Goal: Entertainment & Leisure: Consume media (video, audio)

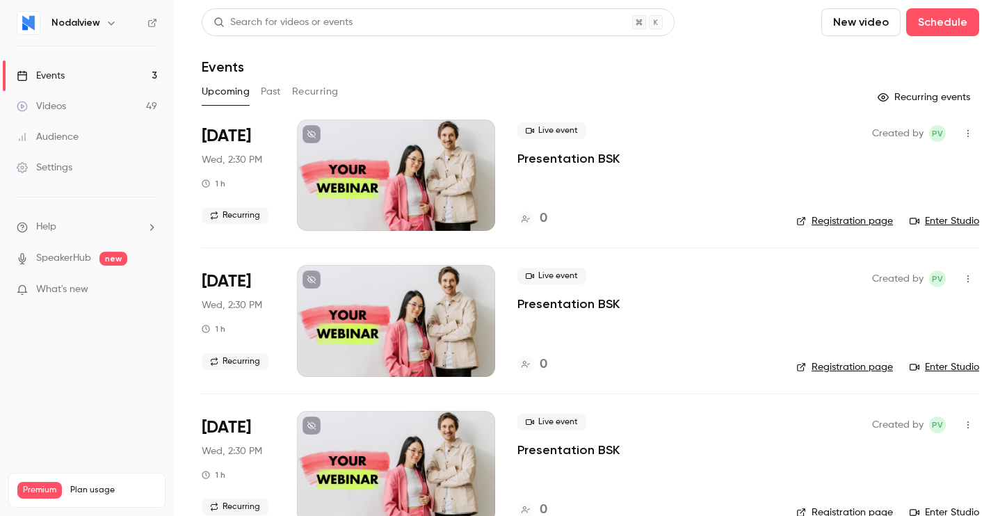
click at [69, 113] on link "Videos 49" at bounding box center [87, 106] width 174 height 31
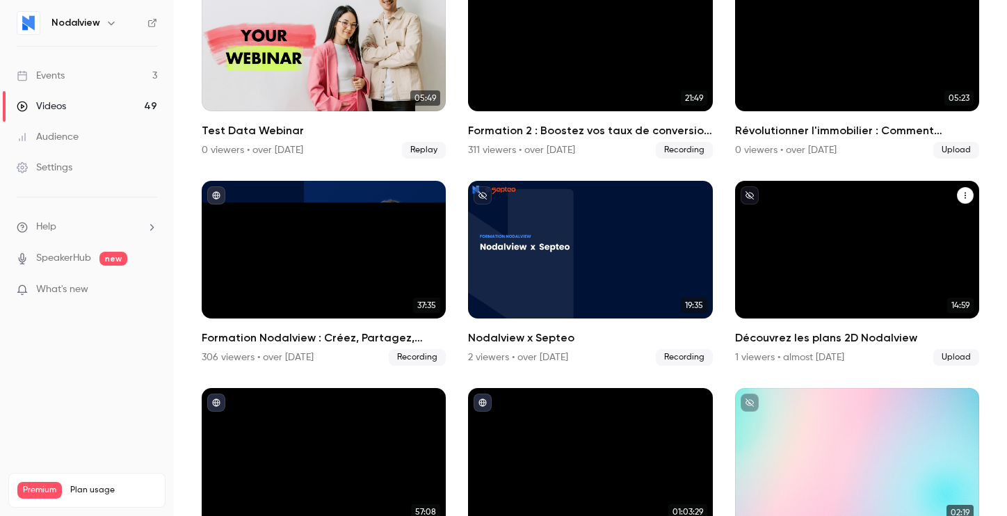
scroll to position [2031, 0]
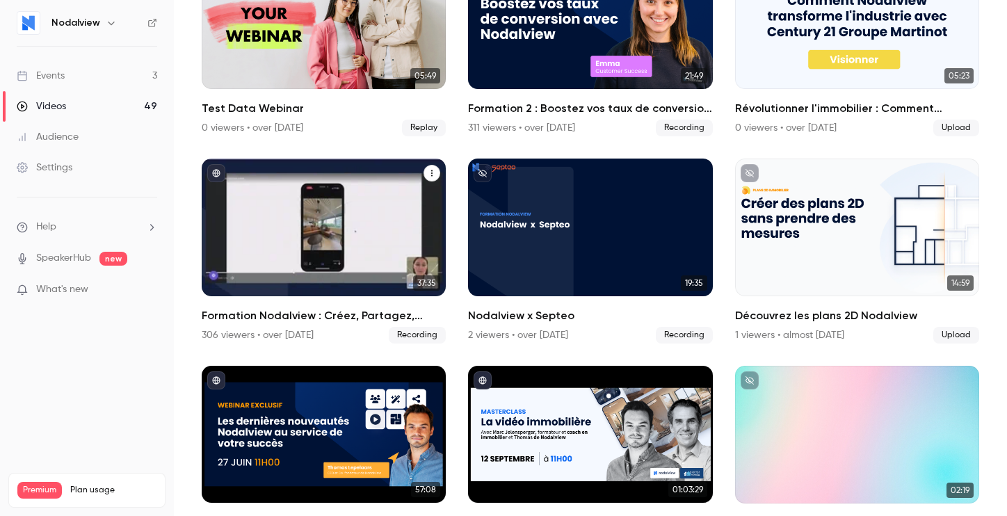
click at [337, 228] on div "Formation Nodalview : Créez, Partagez, Convertissez" at bounding box center [324, 228] width 244 height 138
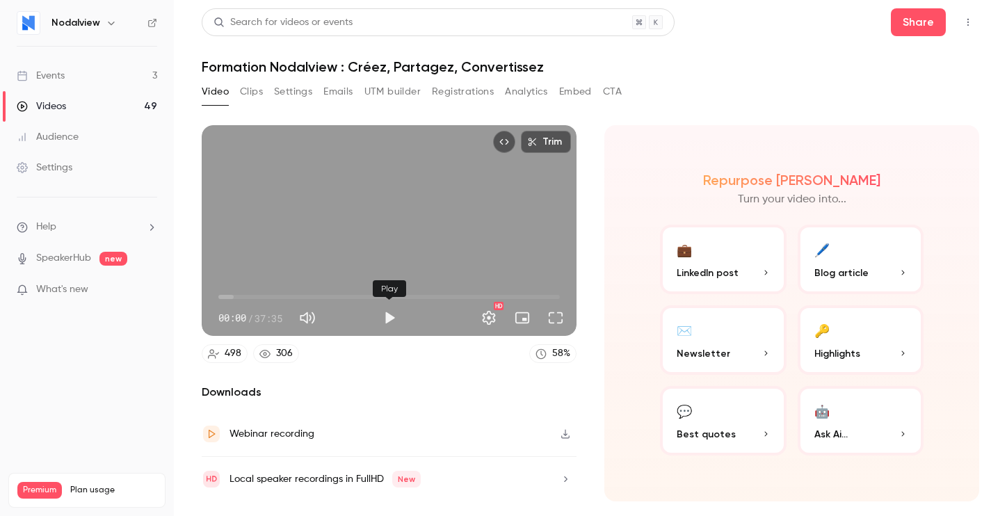
click at [392, 318] on button "Play" at bounding box center [390, 318] width 28 height 28
click at [245, 297] on span "02:54" at bounding box center [388, 297] width 341 height 22
click at [282, 295] on span "02:57" at bounding box center [388, 297] width 341 height 22
click at [551, 319] on button "Full screen" at bounding box center [556, 318] width 28 height 28
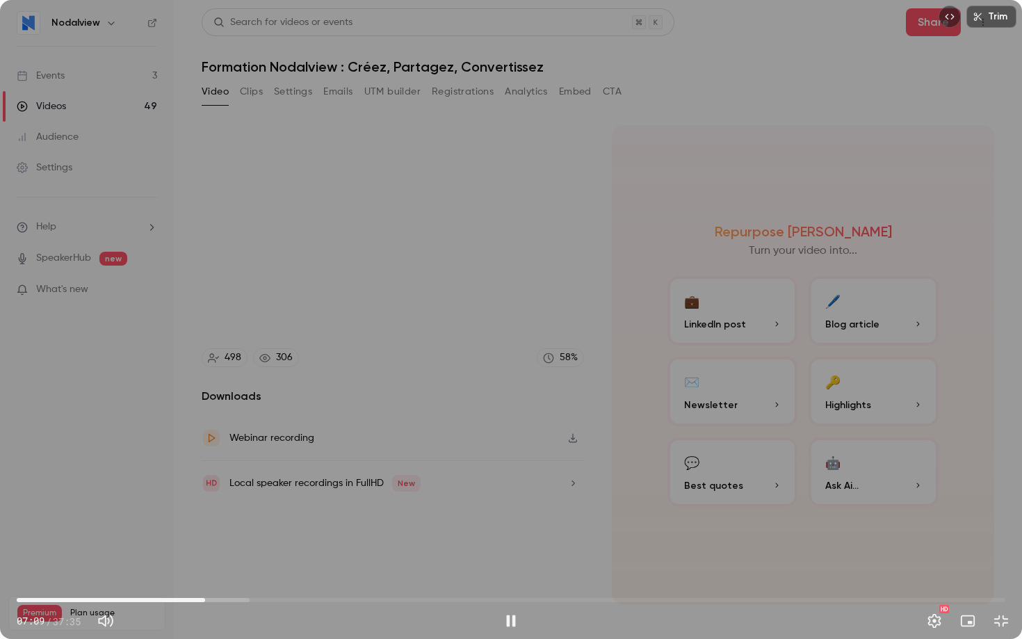
click at [174, 515] on span "07:09" at bounding box center [511, 600] width 989 height 22
click at [120, 515] on span "05:59" at bounding box center [511, 600] width 989 height 22
click at [601, 515] on span "22:12" at bounding box center [511, 600] width 989 height 22
click at [659, 515] on span "24:45" at bounding box center [511, 600] width 989 height 22
click at [816, 515] on span "30:22" at bounding box center [511, 600] width 989 height 22
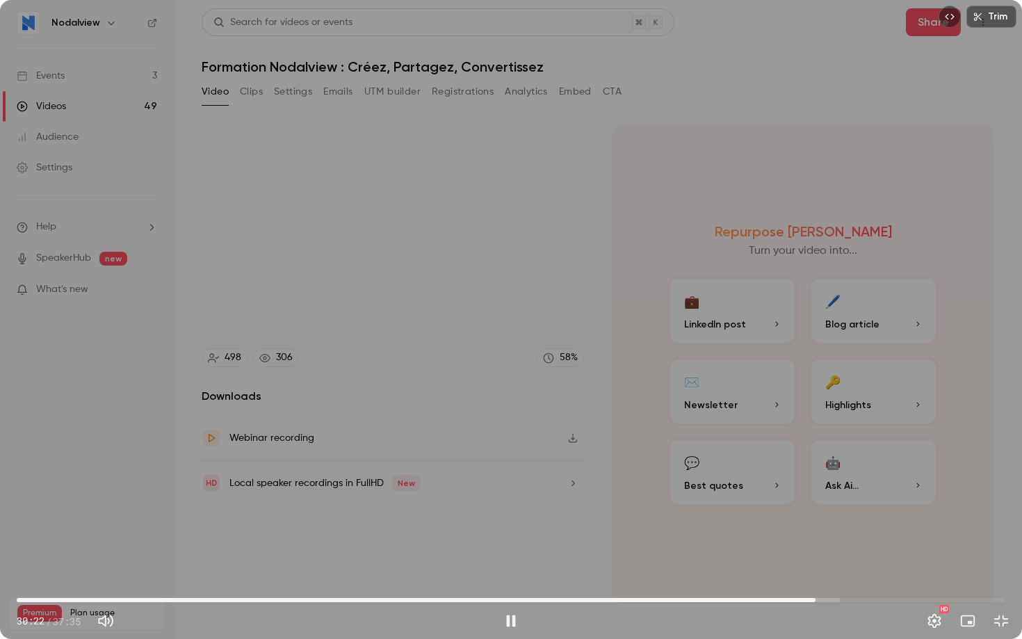
click at [833, 515] on span "30:22" at bounding box center [511, 600] width 989 height 22
click at [841, 515] on span "31:02" at bounding box center [511, 600] width 989 height 22
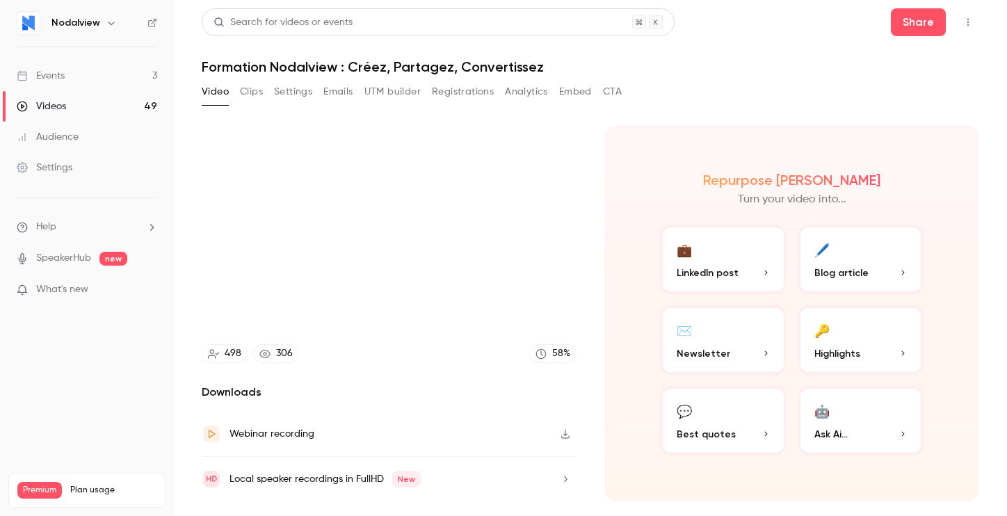
type input "******"
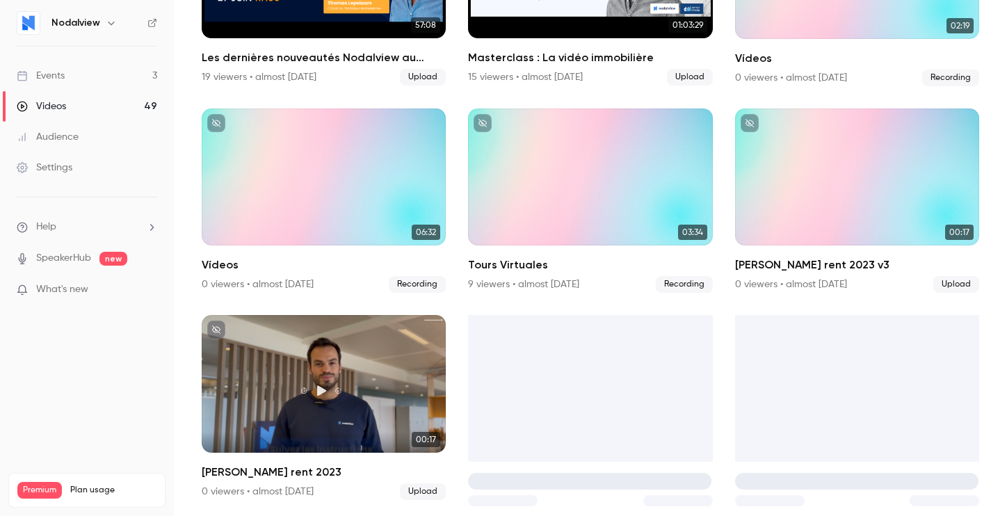
scroll to position [2679, 0]
